Goal: Task Accomplishment & Management: Complete application form

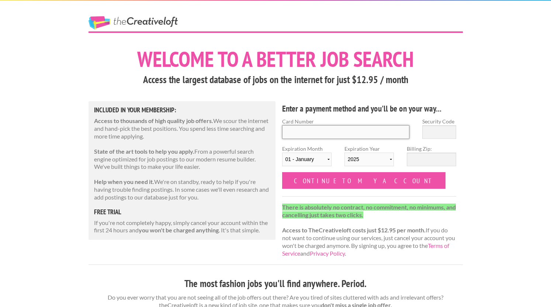
click at [301, 133] on input "Card Number" at bounding box center [346, 132] width 128 height 14
click at [407, 127] on input "Card Number" at bounding box center [346, 132] width 128 height 14
click at [420, 128] on div "Security Code" at bounding box center [439, 130] width 47 height 27
click at [426, 128] on input "Security Code" at bounding box center [440, 132] width 34 height 14
type input "050"
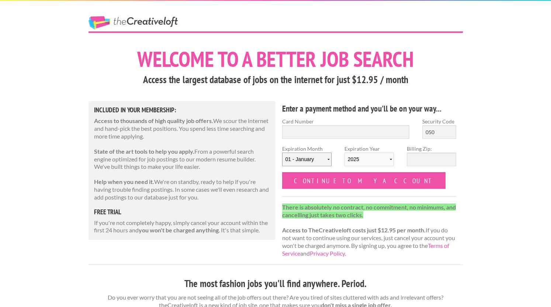
select select "02"
click option "02 - February" at bounding box center [0, 0] width 0 height 0
select select "2029"
click option "2029" at bounding box center [0, 0] width 0 height 0
click at [420, 162] on input "Billing Zip:" at bounding box center [431, 159] width 49 height 14
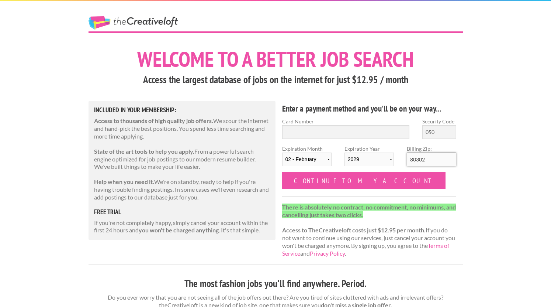
type input "80302"
click at [313, 132] on input "Card Number" at bounding box center [346, 132] width 128 height 14
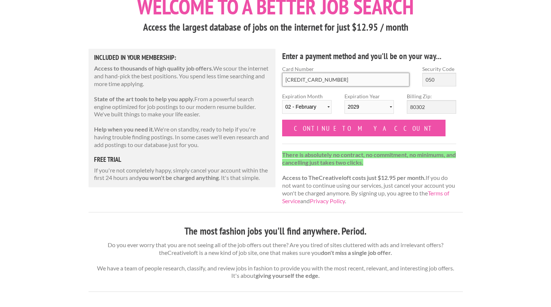
scroll to position [53, 0]
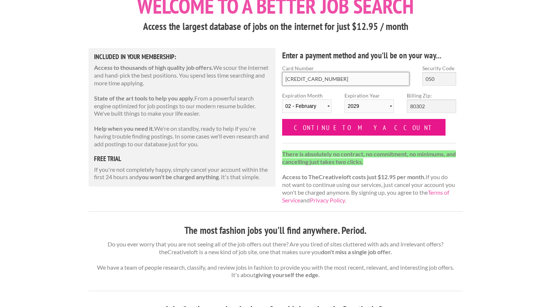
type input "4388 5761 2958 0968"
click at [309, 132] on input "Continue to my account" at bounding box center [364, 127] width 164 height 17
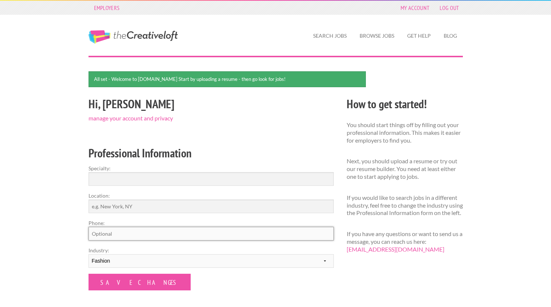
type input "foster.karen.n@gmail.com"
click at [179, 206] on input "Location:" at bounding box center [211, 206] width 245 height 14
type input "Boulder, CO"
click at [89, 254] on select "--------- Fashion Interior Design Photography Event Planning Entertainment Musi…" at bounding box center [211, 261] width 245 height 14
select select "3"
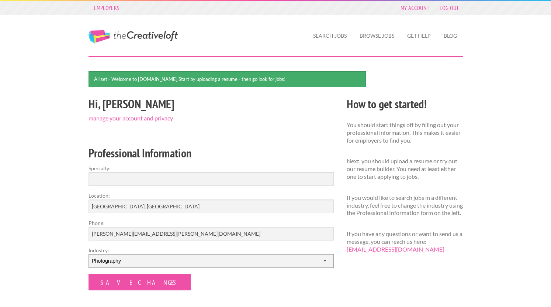
click option "Photography" at bounding box center [0, 0] width 0 height 0
click at [141, 178] on input "Specialty:" at bounding box center [211, 179] width 245 height 14
click at [160, 158] on h2 "Professional Information" at bounding box center [211, 153] width 245 height 17
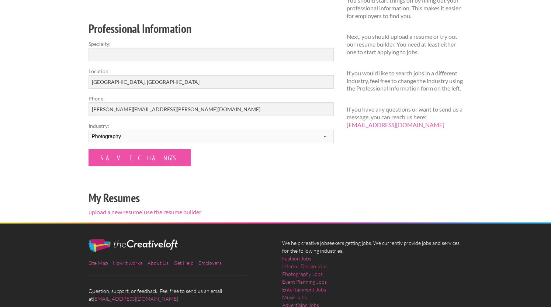
scroll to position [126, 0]
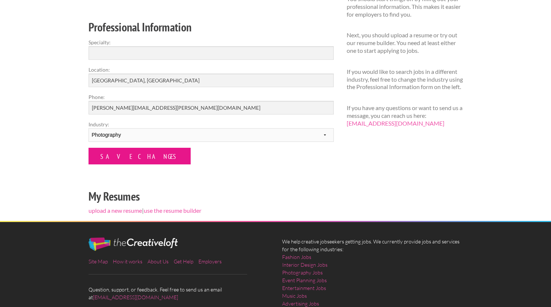
click at [138, 155] on input "Save Changes" at bounding box center [140, 156] width 102 height 17
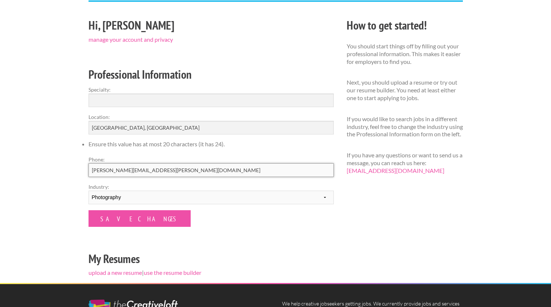
scroll to position [59, 0]
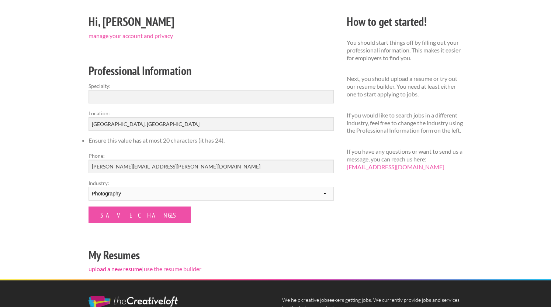
click at [121, 269] on link "upload a new resume" at bounding box center [116, 268] width 54 height 7
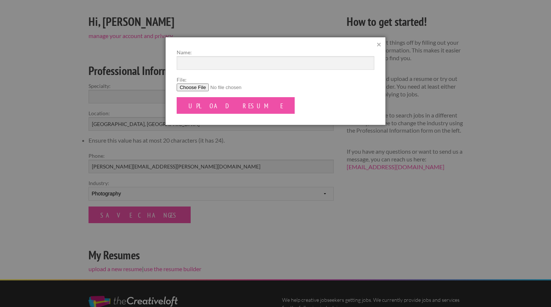
click at [191, 89] on input "File:" at bounding box center [276, 87] width 198 height 8
click at [377, 46] on link "×" at bounding box center [379, 44] width 5 height 8
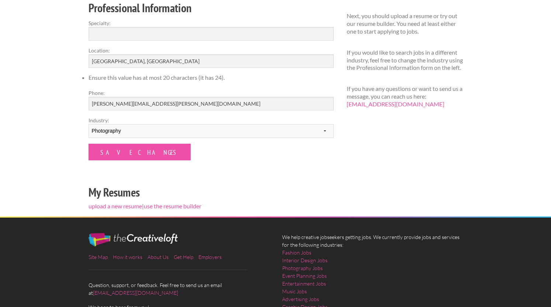
scroll to position [118, 0]
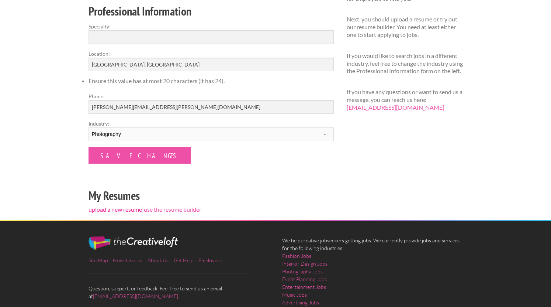
click at [124, 207] on link "upload a new resume" at bounding box center [116, 209] width 54 height 7
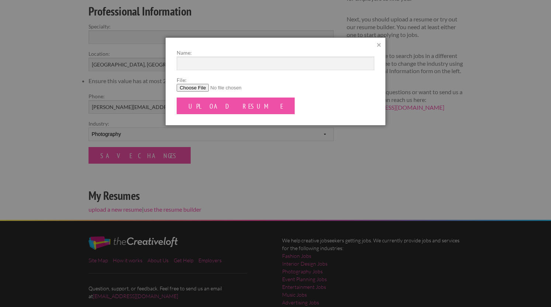
click at [193, 87] on input "File:" at bounding box center [276, 88] width 198 height 8
type input "C:\fakepath\Karen Foster_Resume_2025.pdf"
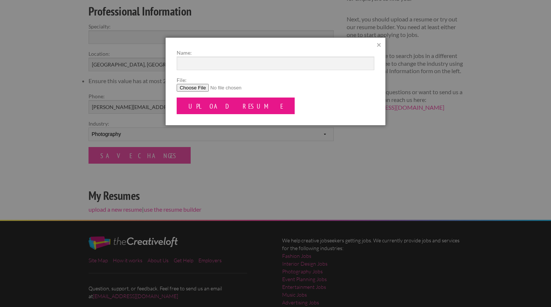
click at [217, 106] on input "Upload Resume" at bounding box center [236, 105] width 118 height 17
type input "Karen Foster_Resume"
click at [199, 107] on input "Upload Resume" at bounding box center [236, 105] width 118 height 17
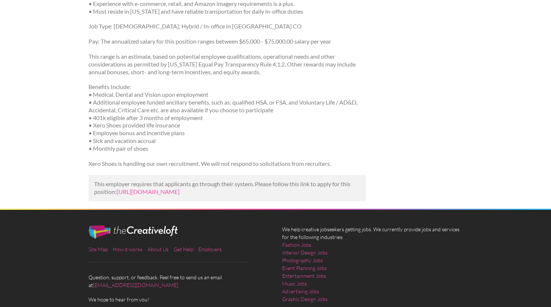
scroll to position [573, 0]
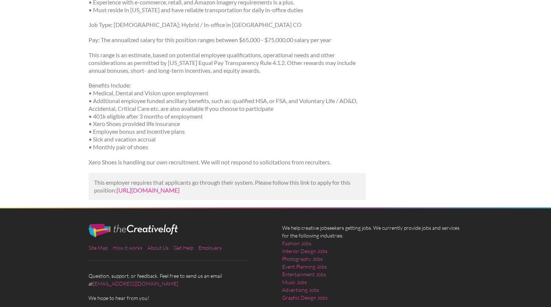
click at [161, 193] on link "[URL][DOMAIN_NAME]" at bounding box center [148, 189] width 63 height 7
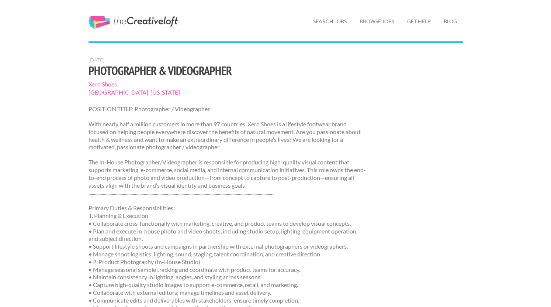
scroll to position [6, 0]
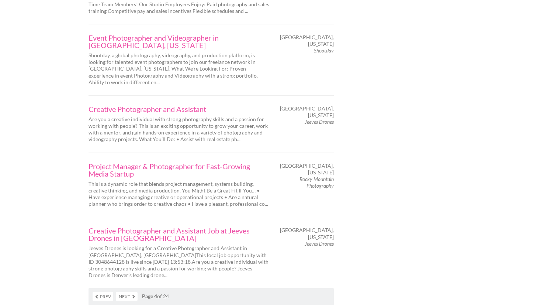
scroll to position [1212, 0]
click at [135, 292] on link "Next" at bounding box center [127, 296] width 22 height 8
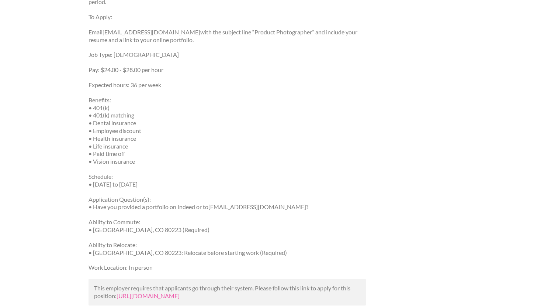
scroll to position [684, 0]
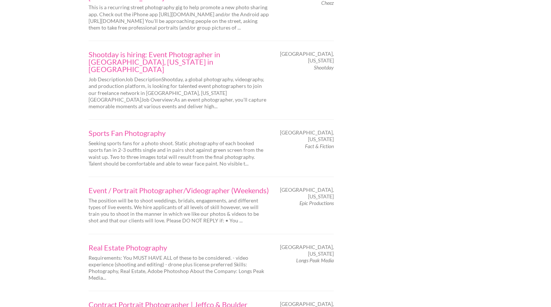
scroll to position [1138, 0]
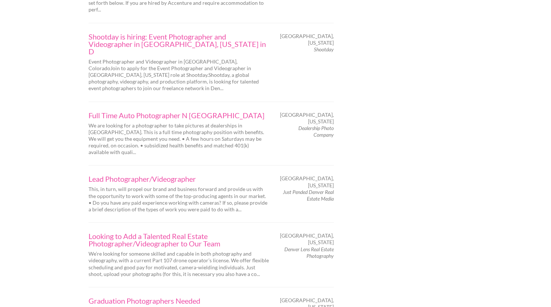
scroll to position [1184, 0]
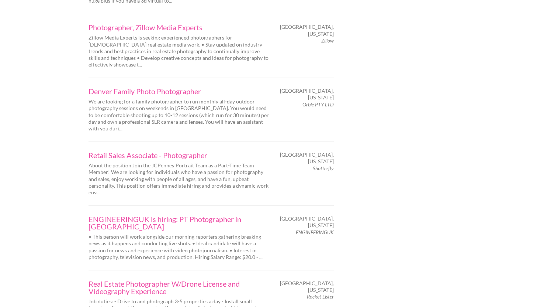
scroll to position [1030, 0]
